Goal: Task Accomplishment & Management: Complete application form

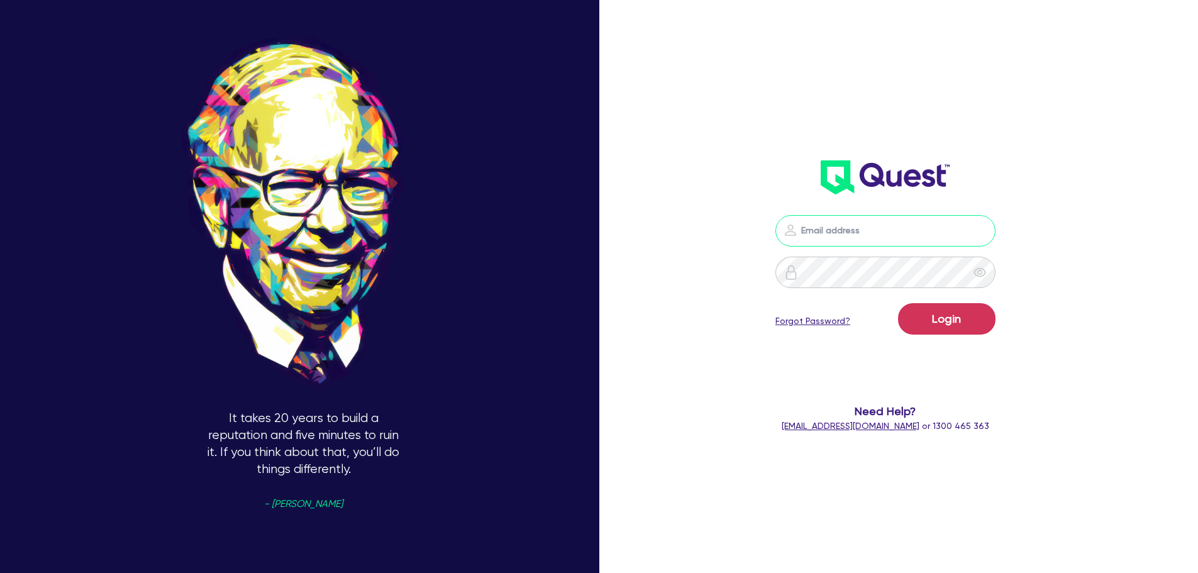
click at [849, 235] on input "email" at bounding box center [886, 230] width 220 height 31
type input "[EMAIL_ADDRESS][PERSON_NAME][DOMAIN_NAME]"
click at [947, 330] on button "Login" at bounding box center [946, 318] width 97 height 31
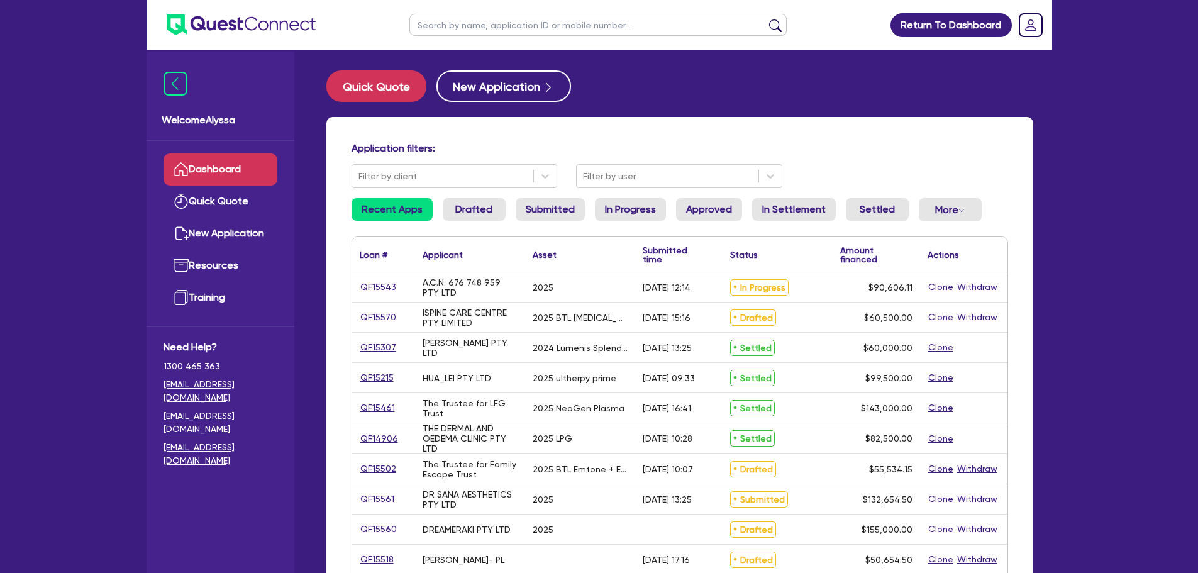
click at [555, 26] on input "text" at bounding box center [597, 25] width 377 height 22
type input "[PERSON_NAME]"
click at [766, 19] on button "submit" at bounding box center [776, 28] width 20 height 18
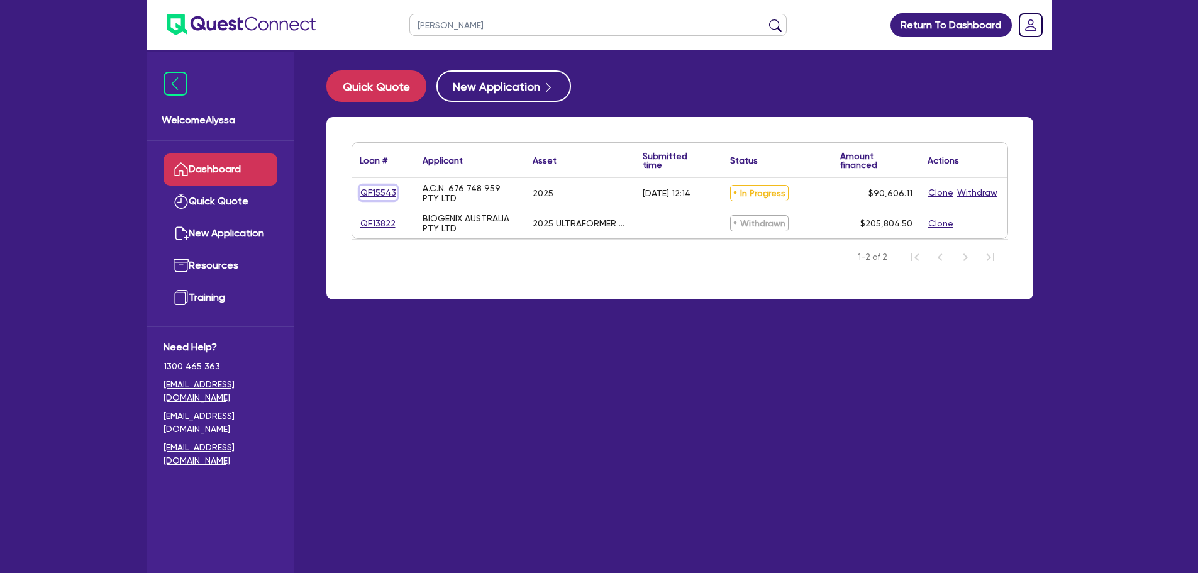
click at [376, 189] on link "QF15543" at bounding box center [378, 193] width 37 height 14
select select "Quest Finance - Own Book"
select select "TERTIARY_ASSETS"
select select "BEAUTY_EQUIPMENT"
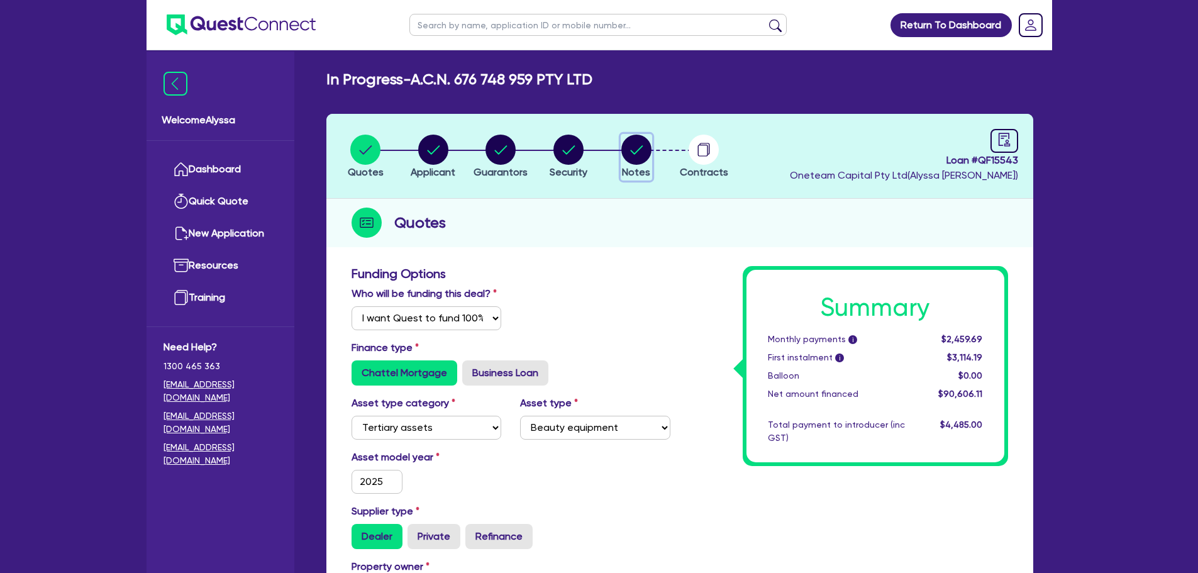
click at [633, 160] on circle "button" at bounding box center [636, 150] width 30 height 30
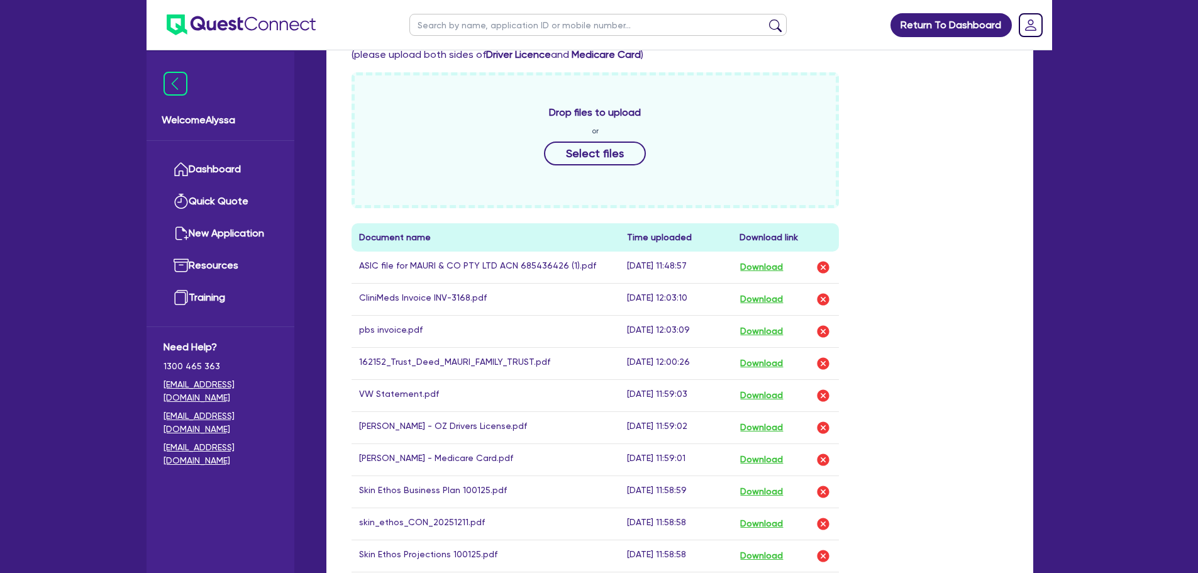
scroll to position [496, 0]
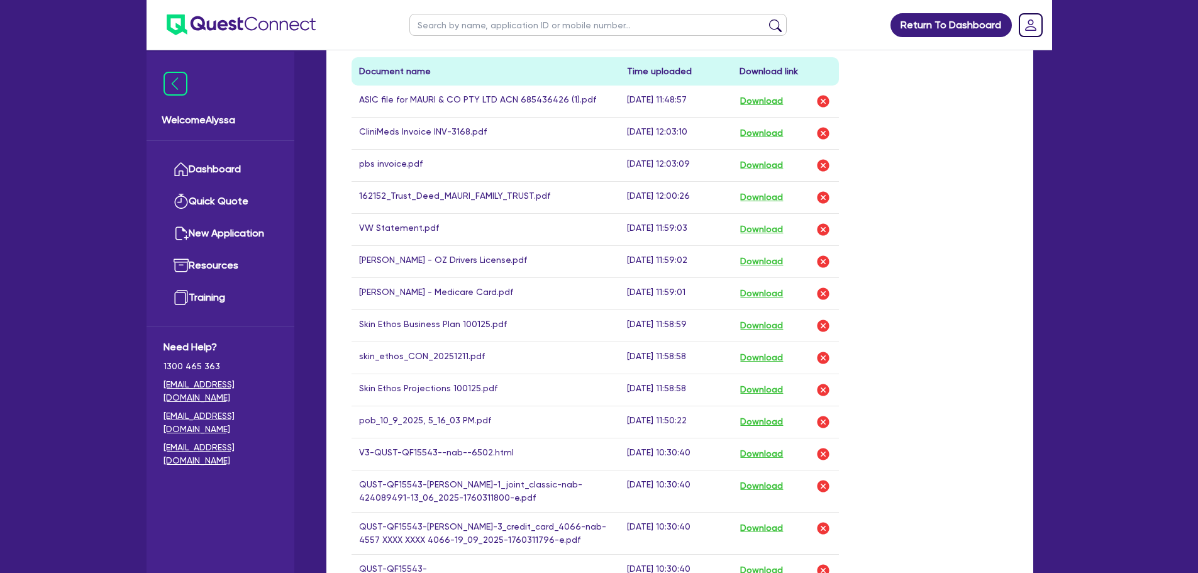
scroll to position [661, 0]
click at [770, 424] on button "Download" at bounding box center [762, 421] width 44 height 16
